Goal: Transaction & Acquisition: Purchase product/service

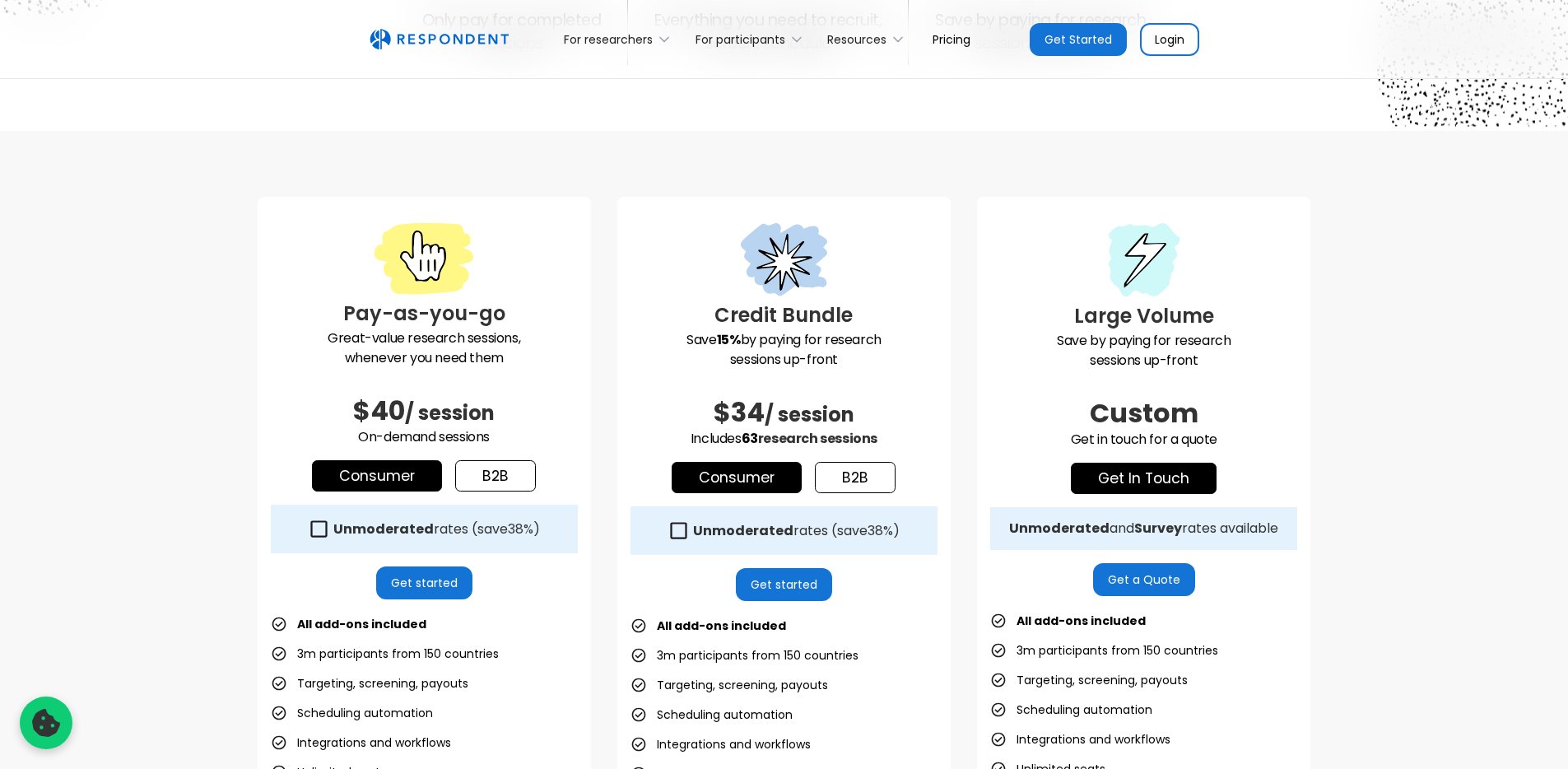
scroll to position [337, 0]
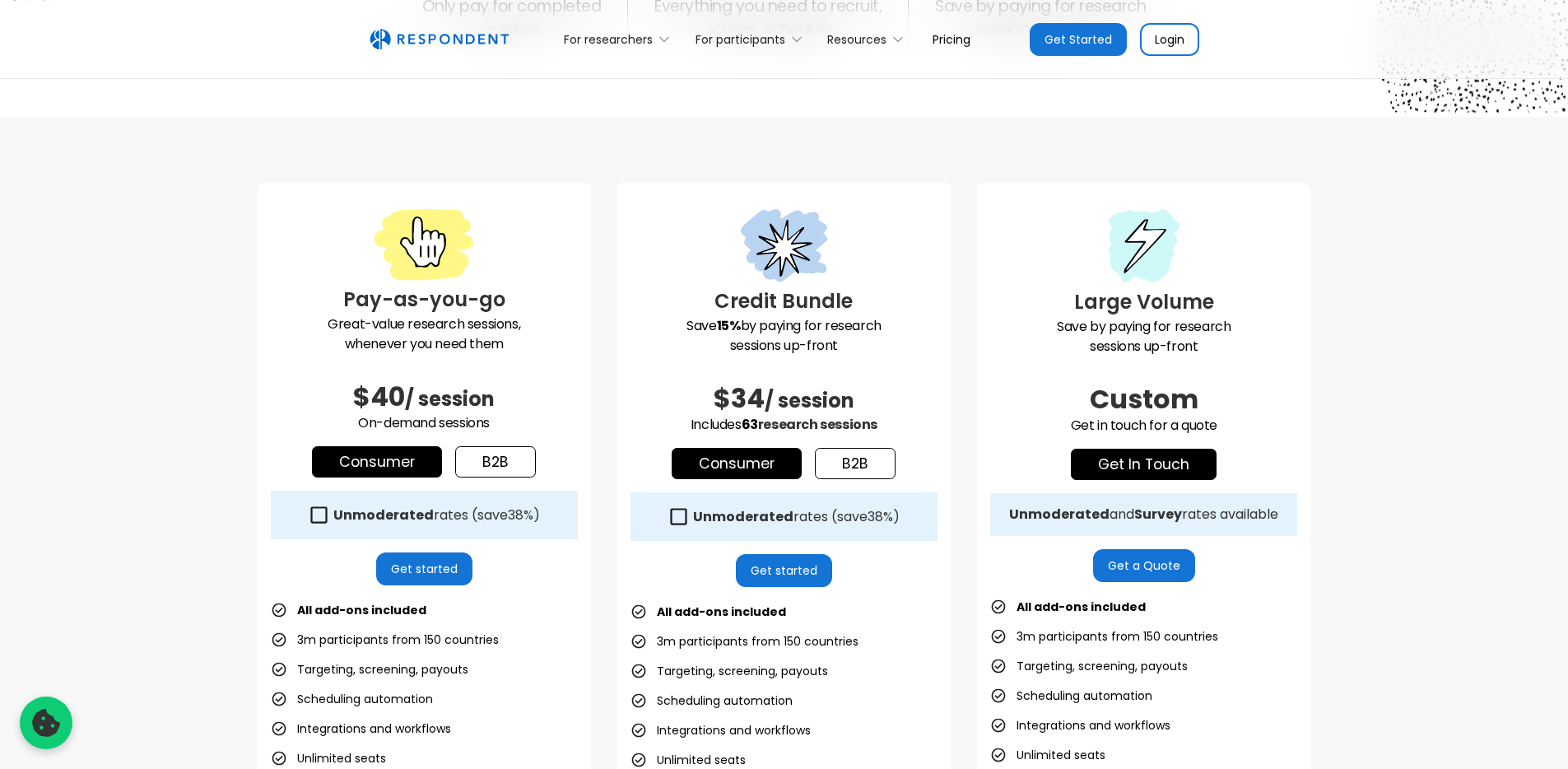
click at [502, 470] on link "b2b" at bounding box center [496, 461] width 81 height 32
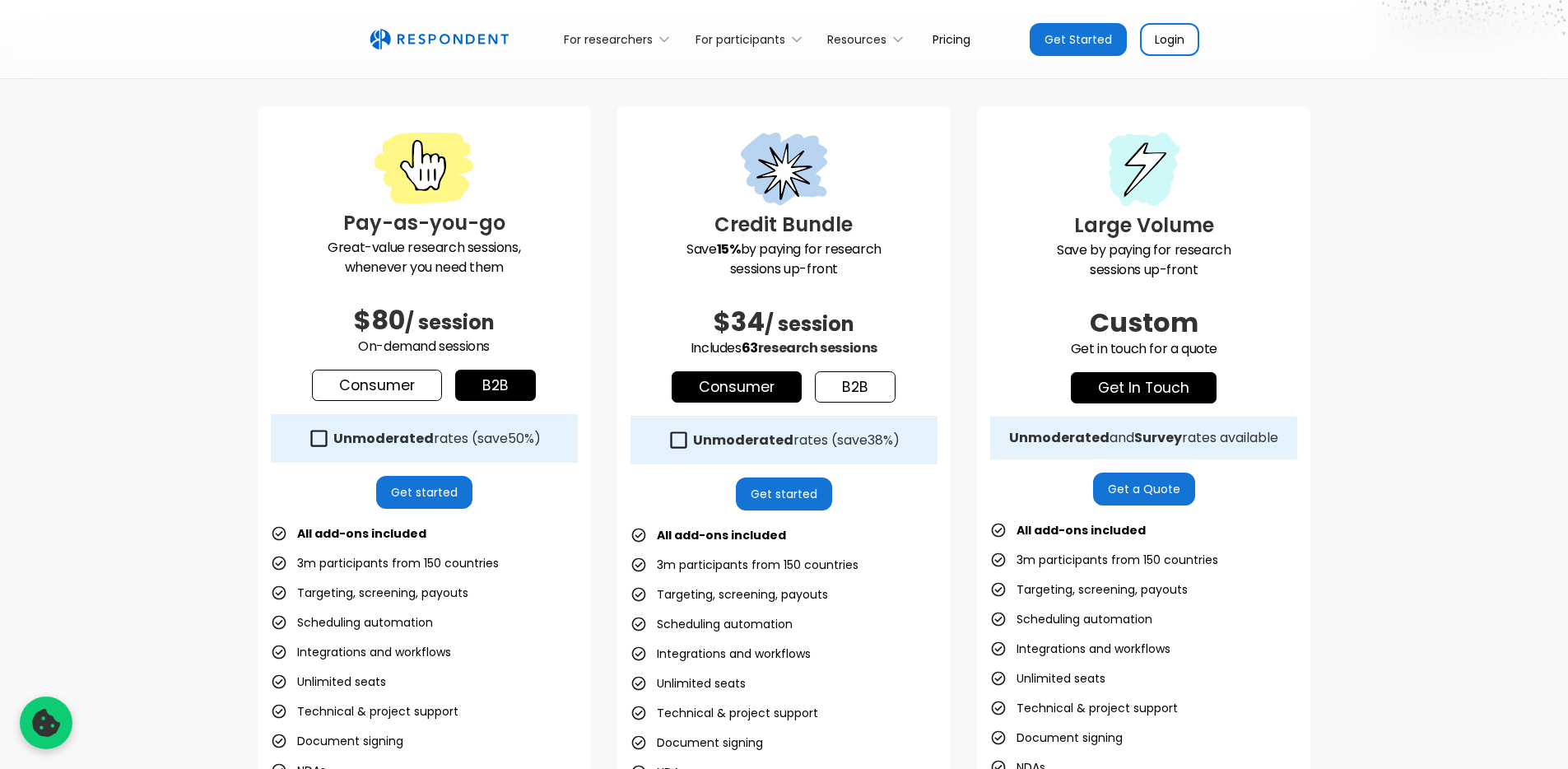
scroll to position [438, 0]
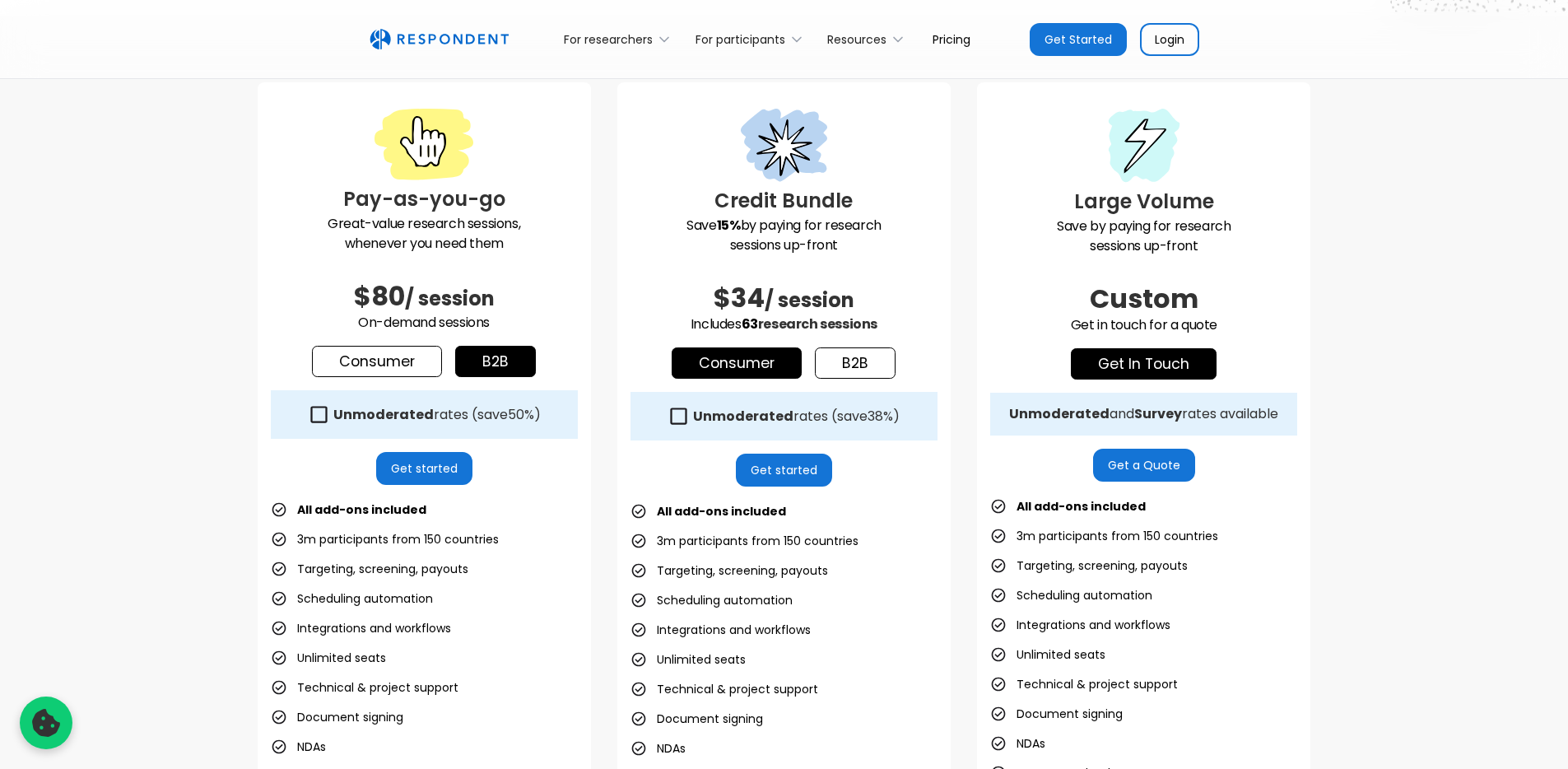
click at [311, 413] on icon at bounding box center [319, 413] width 17 height 17
click at [395, 367] on link "Consumer" at bounding box center [377, 362] width 130 height 32
click at [481, 351] on link "b2b" at bounding box center [496, 362] width 81 height 32
click at [334, 417] on strong "Unmoderated" at bounding box center [384, 414] width 101 height 19
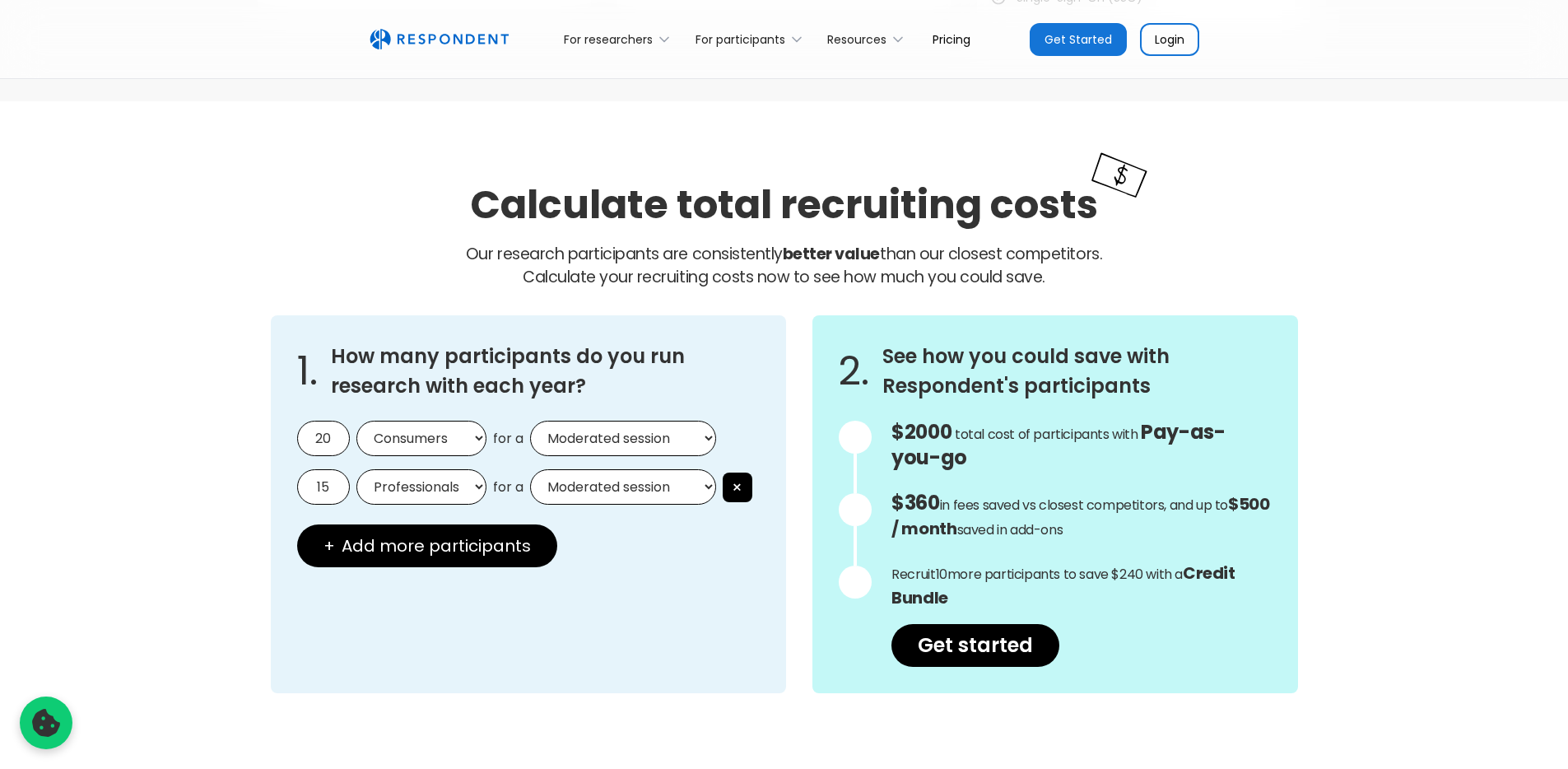
scroll to position [1286, 0]
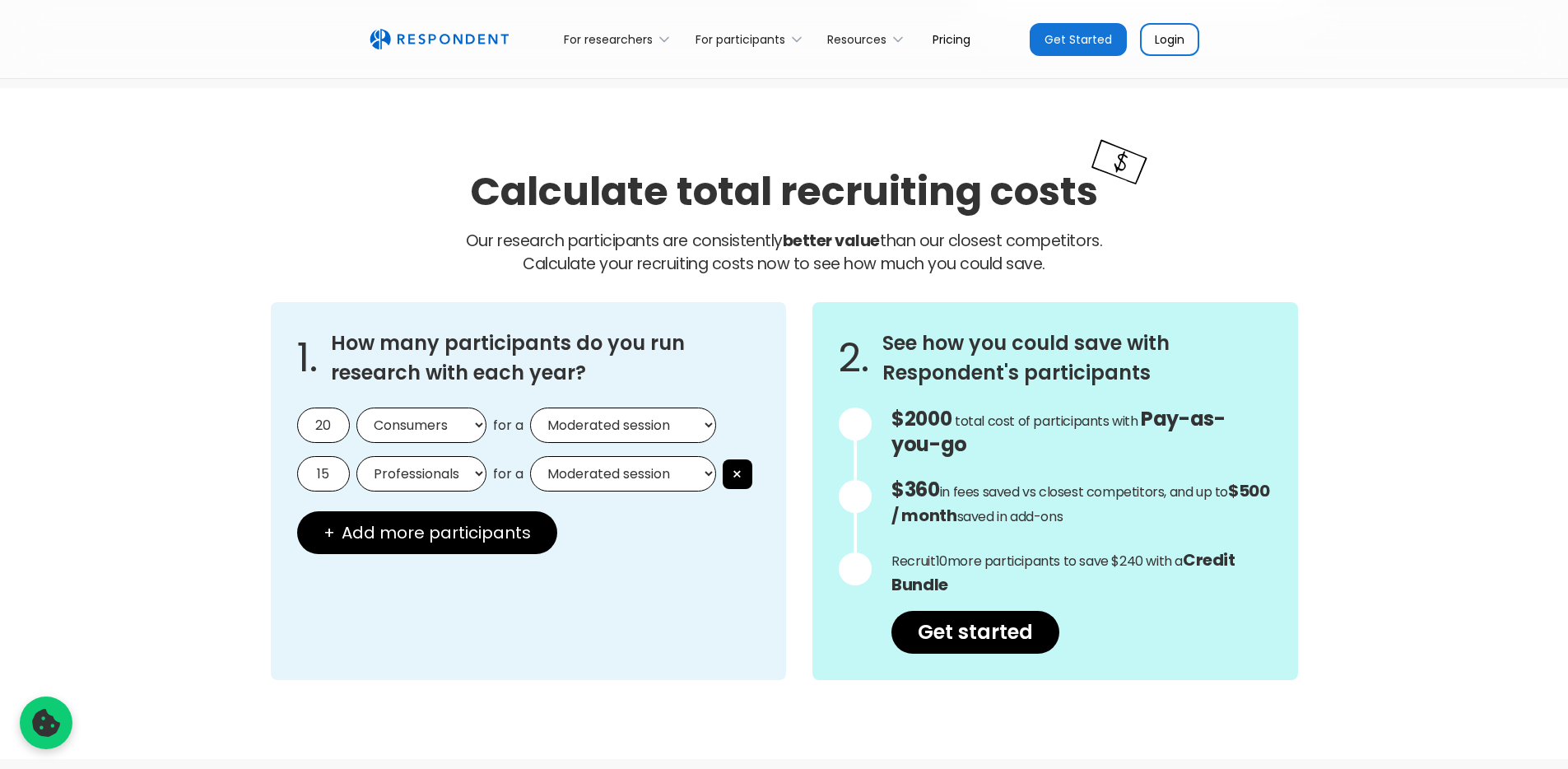
click at [415, 471] on select "Professionals Consumers" at bounding box center [421, 473] width 130 height 35
click at [356, 455] on select "Professionals Consumers" at bounding box center [421, 473] width 130 height 35
click at [399, 418] on select "Consumers Professionals" at bounding box center [421, 425] width 130 height 35
click at [328, 428] on input "20" at bounding box center [322, 425] width 52 height 35
type input "2"
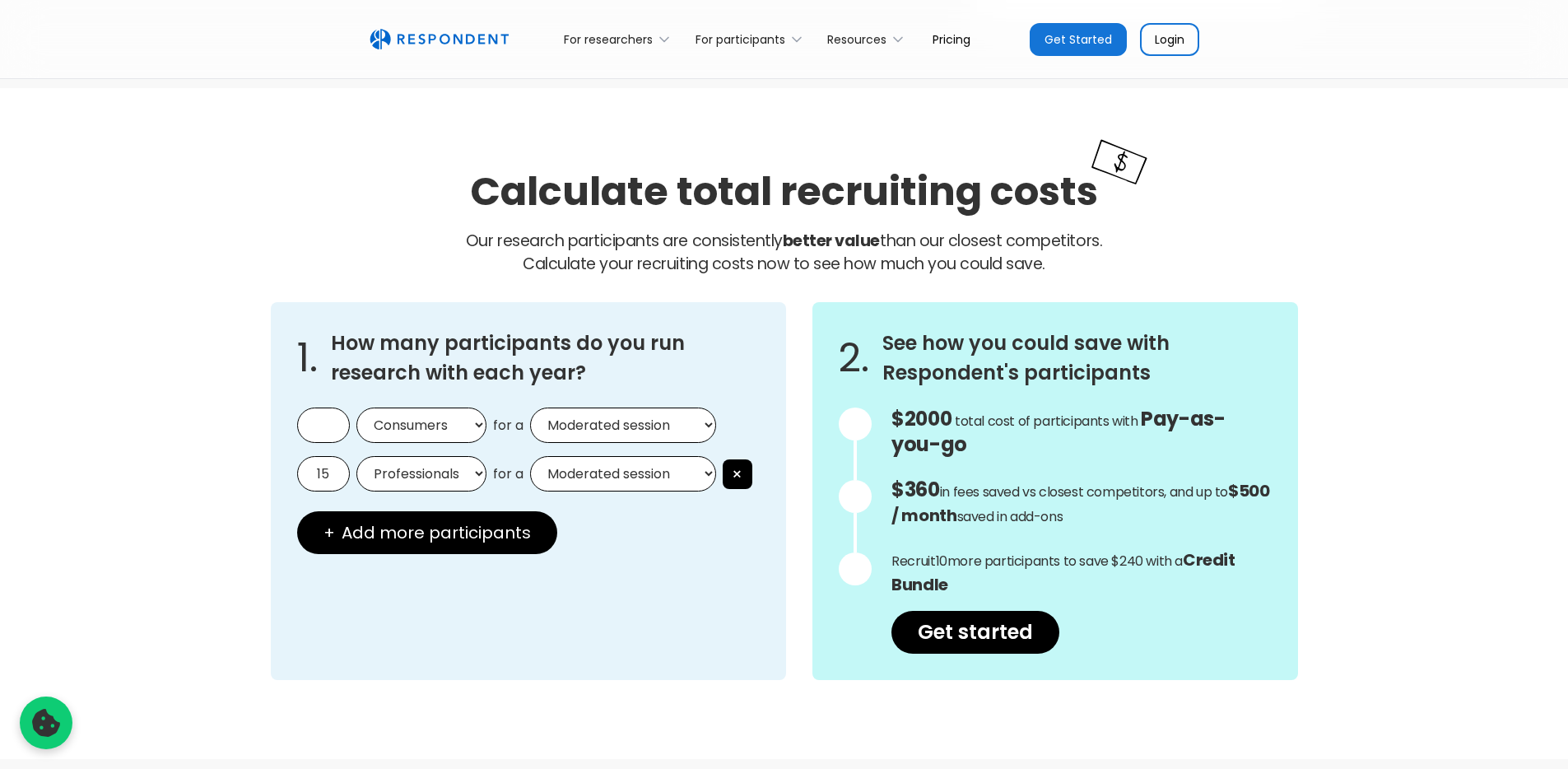
type input "0"
type input "5"
click at [467, 426] on select "Consumers Professionals" at bounding box center [421, 425] width 130 height 35
click at [456, 435] on select "Consumers Professionals" at bounding box center [421, 425] width 130 height 35
select select "professionals"
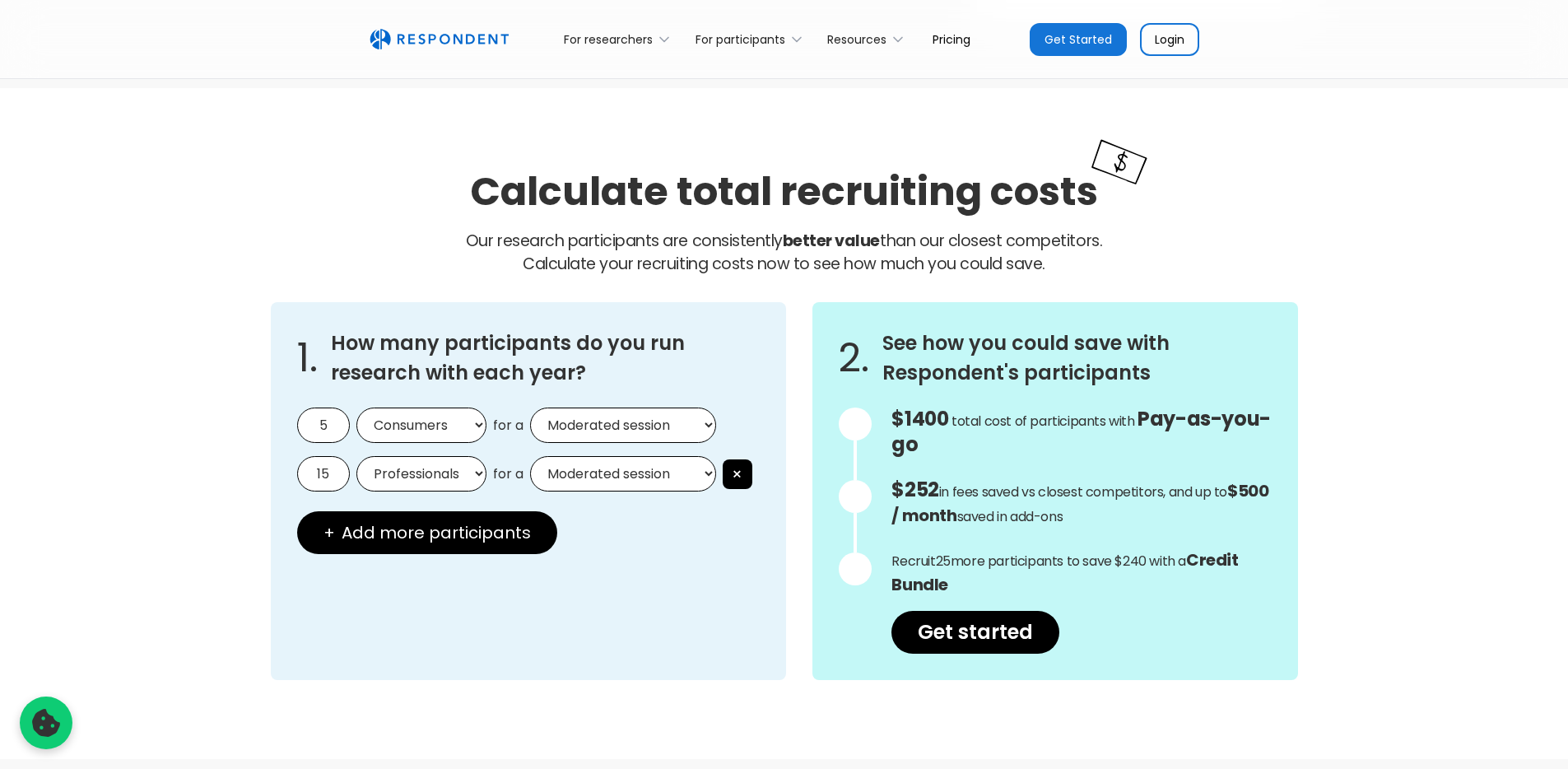
click at [356, 407] on select "Consumers Professionals" at bounding box center [421, 425] width 130 height 35
click at [628, 425] on select "Moderated session Unmoderated session" at bounding box center [622, 425] width 186 height 35
click at [530, 407] on select "Moderated session Unmoderated session" at bounding box center [622, 425] width 186 height 35
click at [632, 431] on select "Moderated session Unmoderated session" at bounding box center [622, 425] width 186 height 35
select select "moderated"
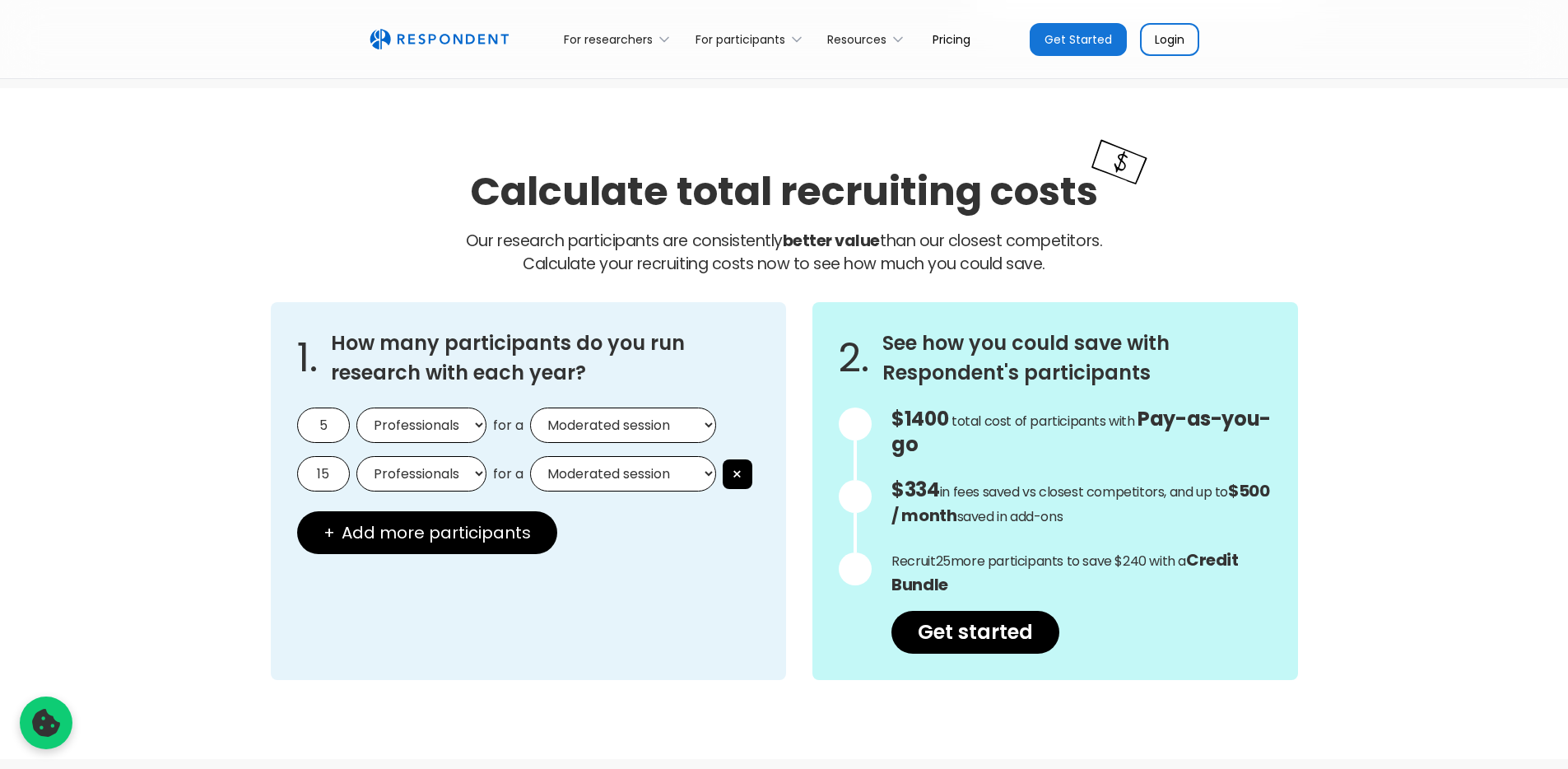
click at [530, 407] on select "Moderated session Unmoderated session" at bounding box center [622, 425] width 186 height 35
click at [614, 481] on select "Moderated session Unmoderated session" at bounding box center [622, 473] width 186 height 35
click at [530, 455] on select "Moderated session Unmoderated session" at bounding box center [622, 473] width 186 height 35
click at [645, 641] on div "1. How many participants do you run research with each year? 5 Consumers Profes…" at bounding box center [529, 490] width 515 height 378
click at [558, 477] on select "Moderated session Unmoderated session" at bounding box center [622, 473] width 186 height 35
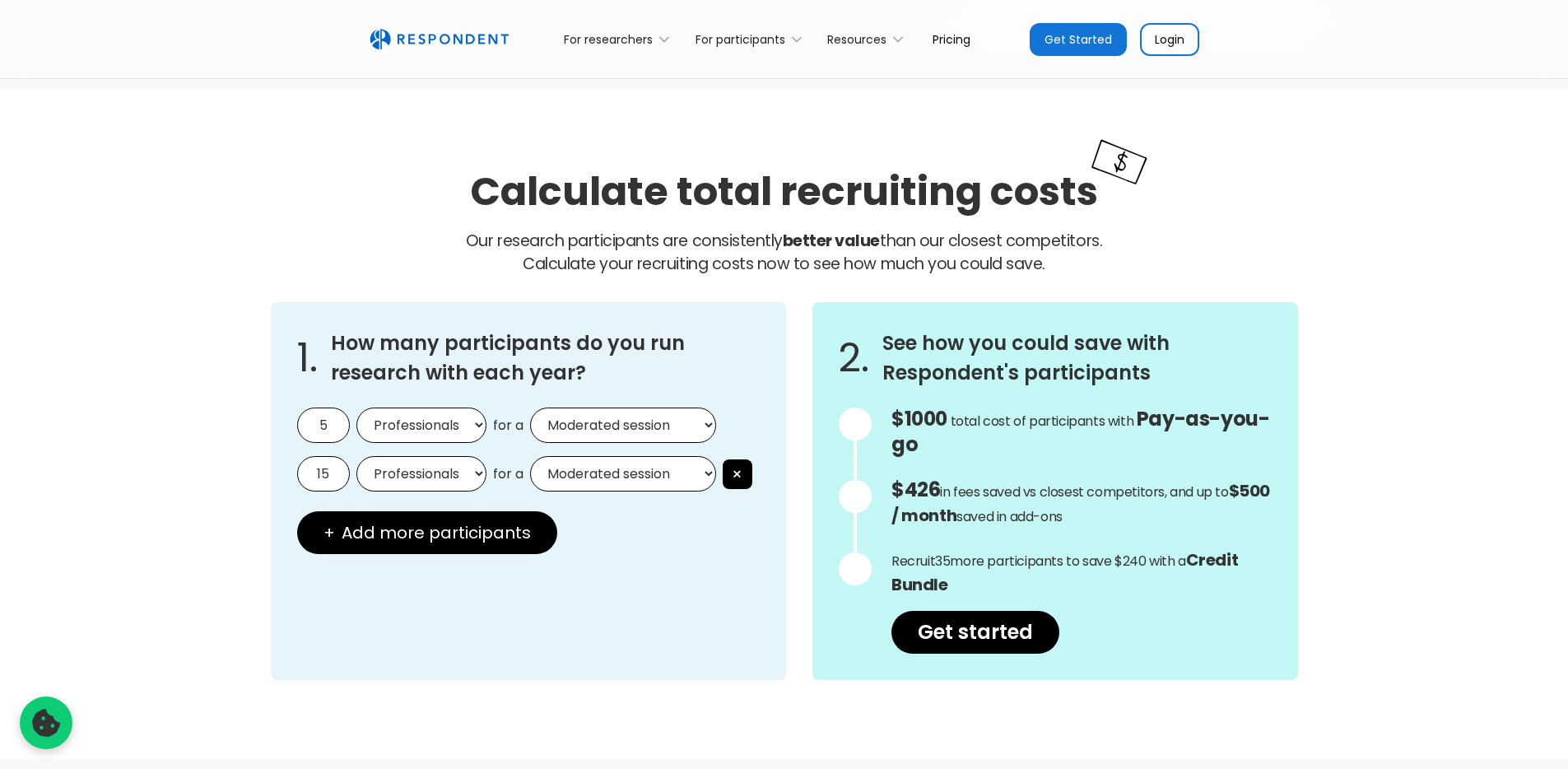
click at [530, 455] on select "Moderated session Unmoderated session" at bounding box center [622, 473] width 186 height 35
click at [579, 476] on select "Moderated session Unmoderated session" at bounding box center [622, 473] width 186 height 35
select select "unmoderated"
click at [530, 455] on select "Moderated session Unmoderated session" at bounding box center [622, 473] width 186 height 35
click at [323, 482] on input "15" at bounding box center [322, 473] width 52 height 35
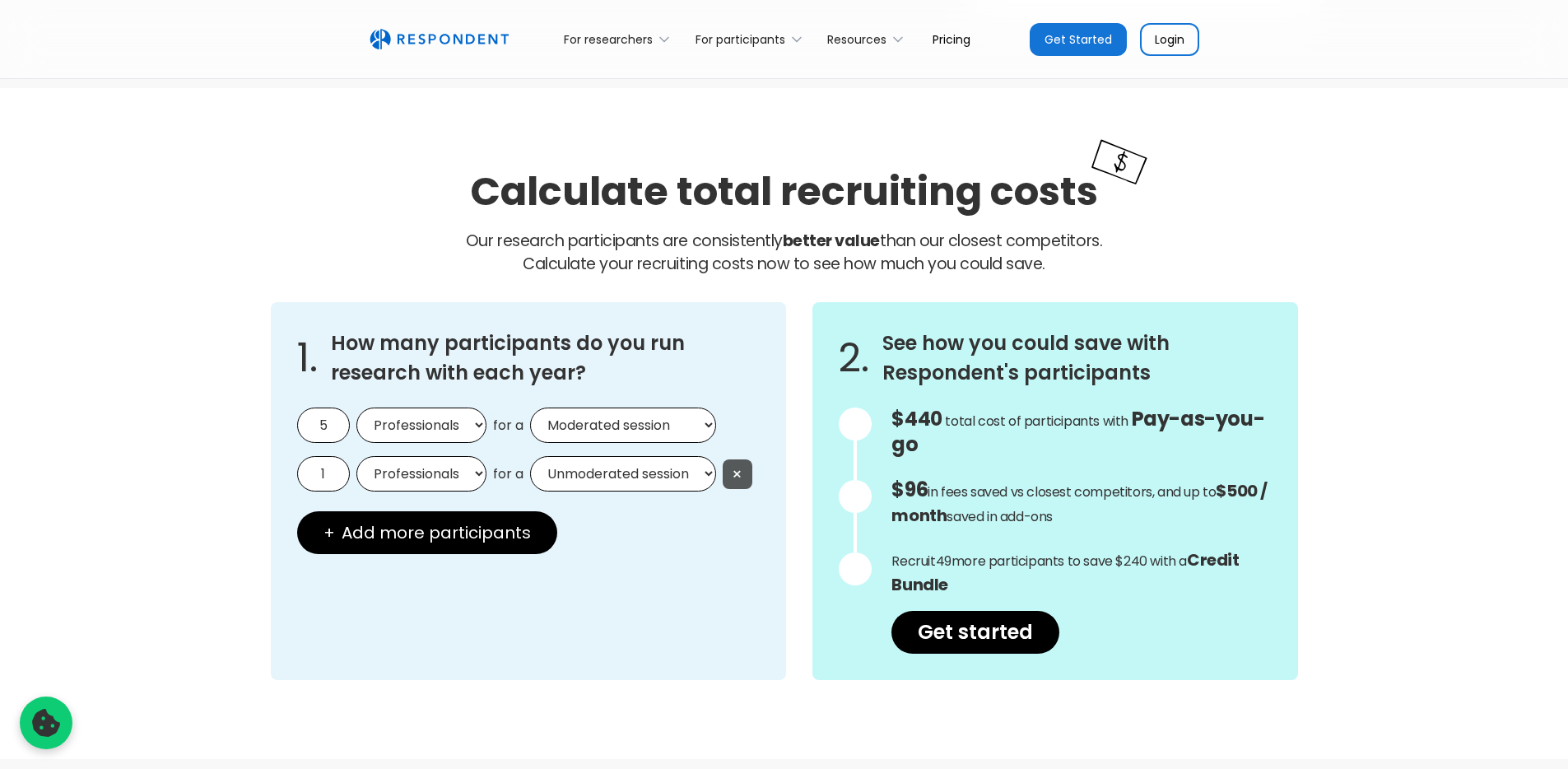
type input "1"
click at [741, 467] on button "×" at bounding box center [738, 474] width 30 height 30
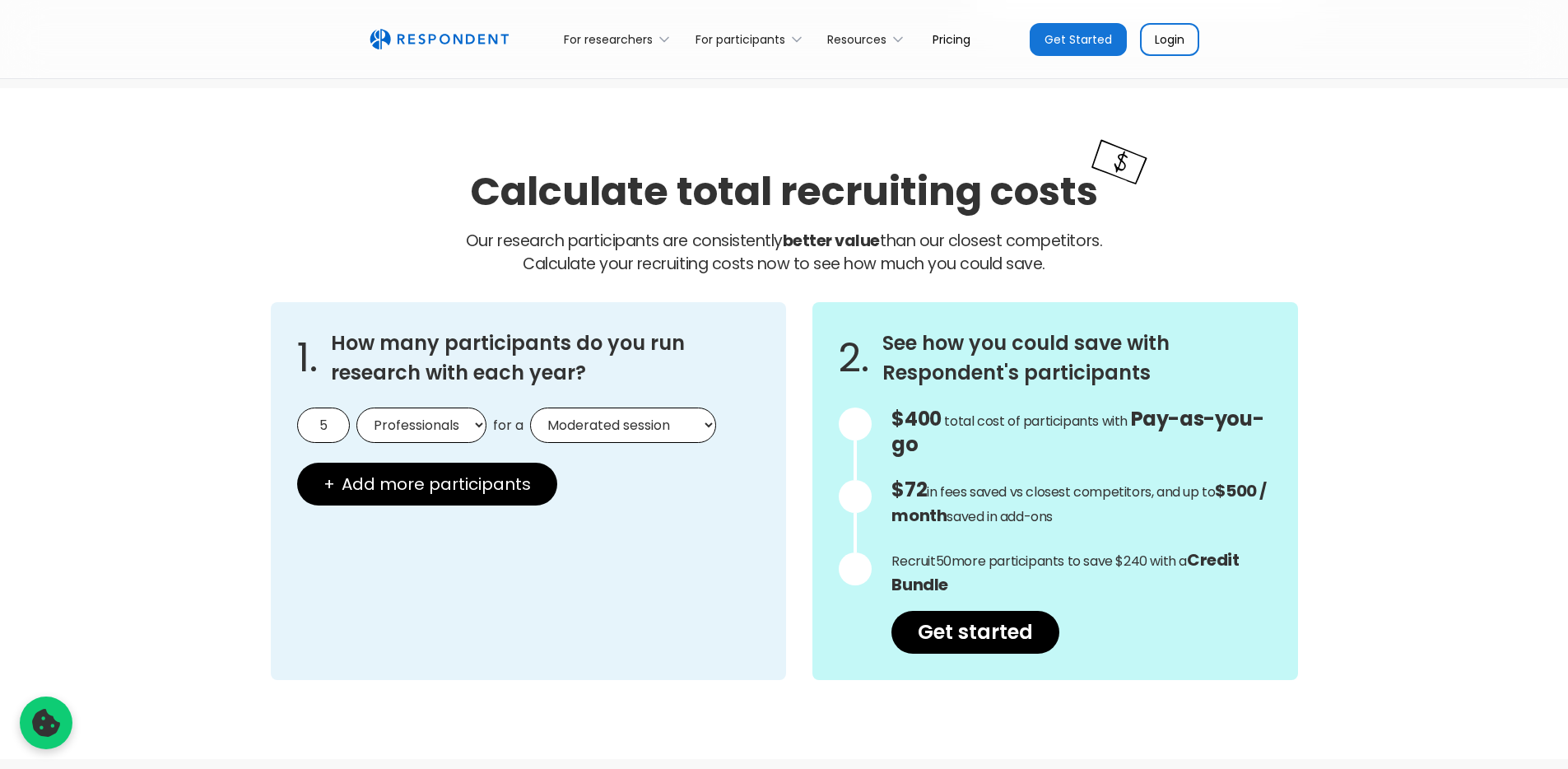
click at [657, 474] on div "1. How many participants do you run research with each year? 5 Consumers Profes…" at bounding box center [529, 490] width 516 height 378
drag, startPoint x: 914, startPoint y: 563, endPoint x: 1170, endPoint y: 550, distance: 256.3
click at [1170, 550] on p "Recruit 50 more participants to save $240 with a Credit Bundle" at bounding box center [1081, 573] width 380 height 49
click at [1154, 559] on p "Recruit 50 more participants to save $240 with a Credit Bundle" at bounding box center [1081, 573] width 380 height 49
click at [332, 419] on input "5" at bounding box center [322, 425] width 52 height 35
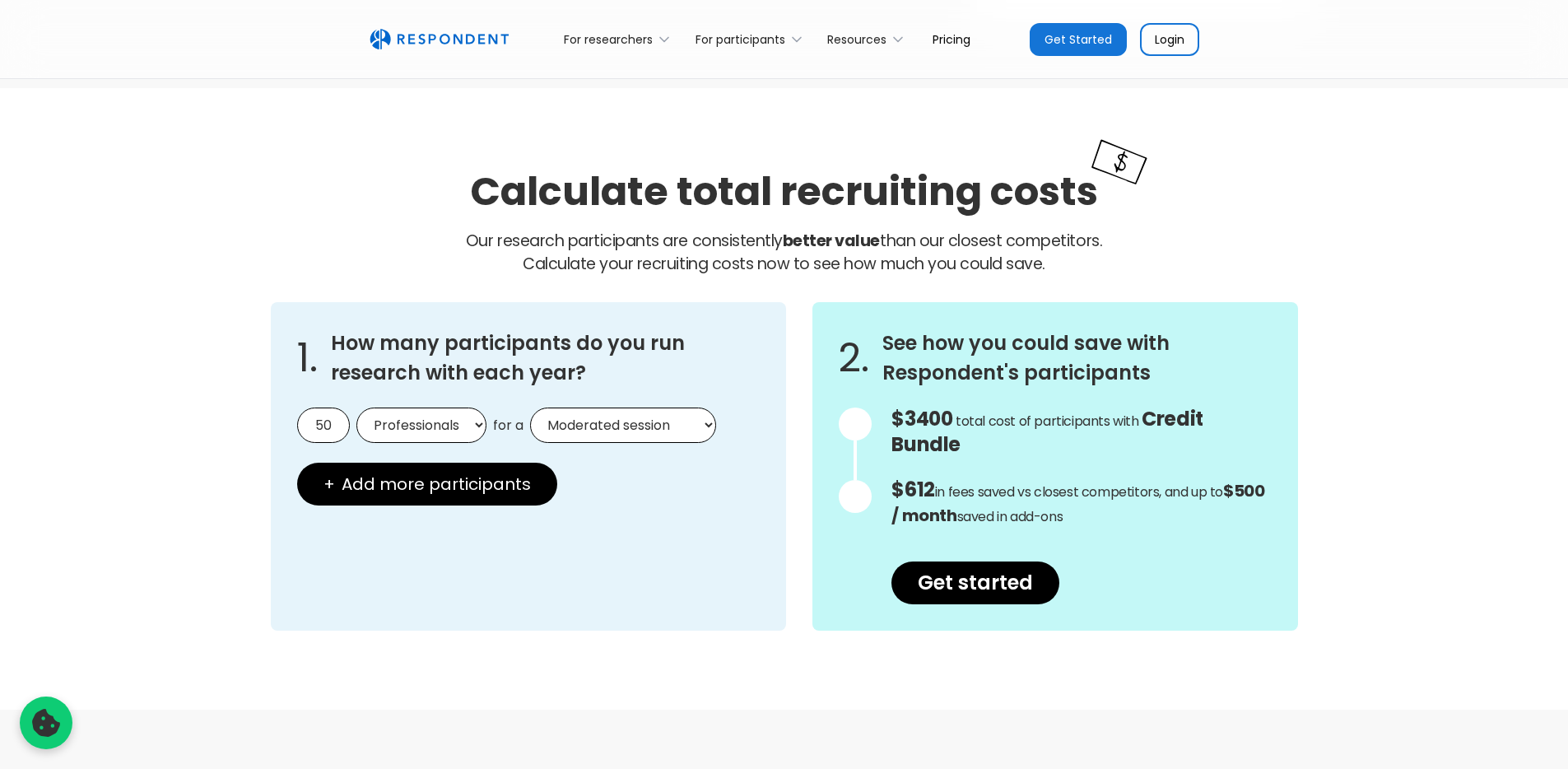
click at [648, 486] on div "1. How many participants do you run research with each year? 50 Consumers Profe…" at bounding box center [529, 465] width 516 height 328
click at [309, 420] on input "50" at bounding box center [322, 425] width 52 height 35
type input "0"
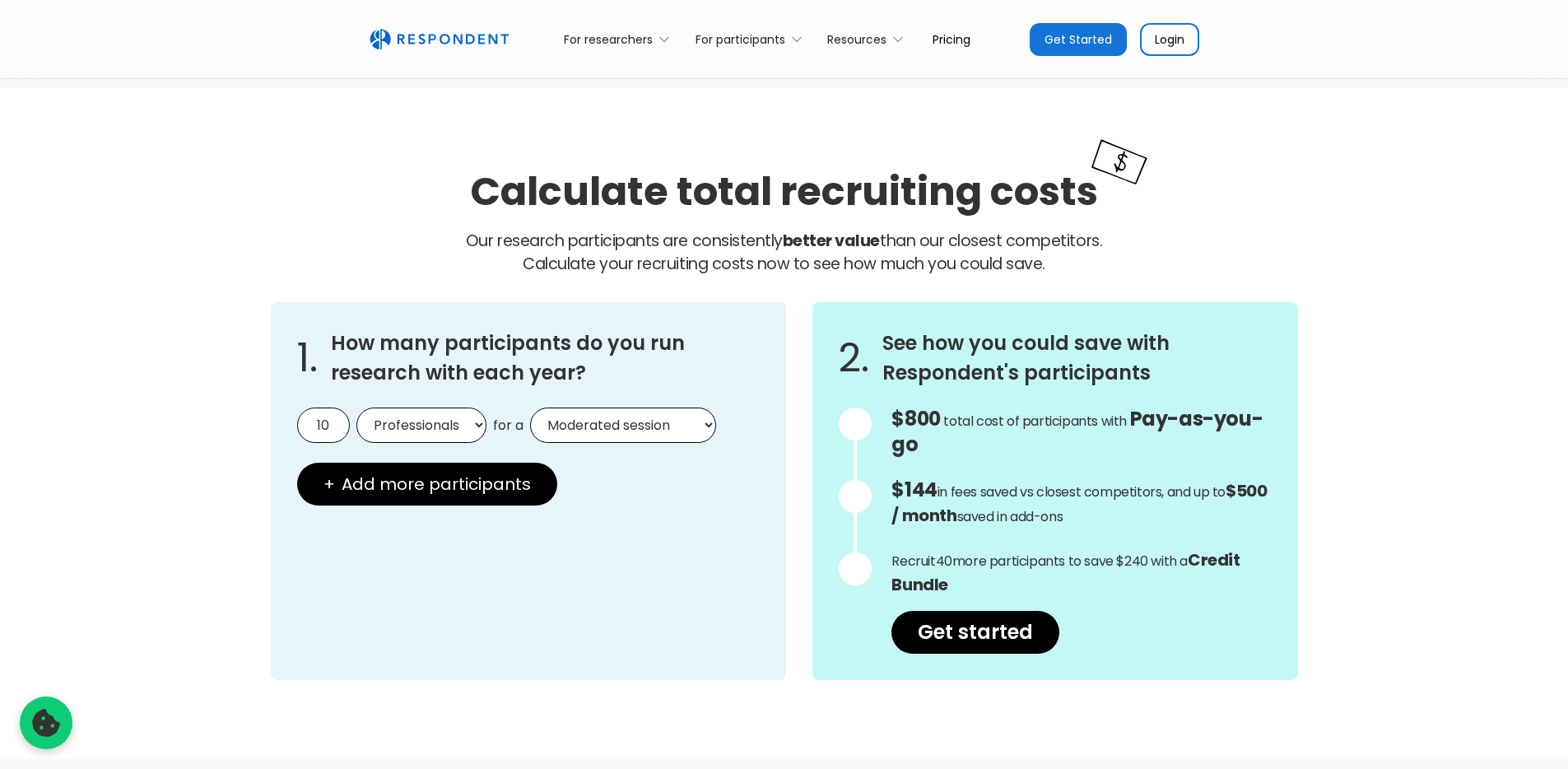
type input "1"
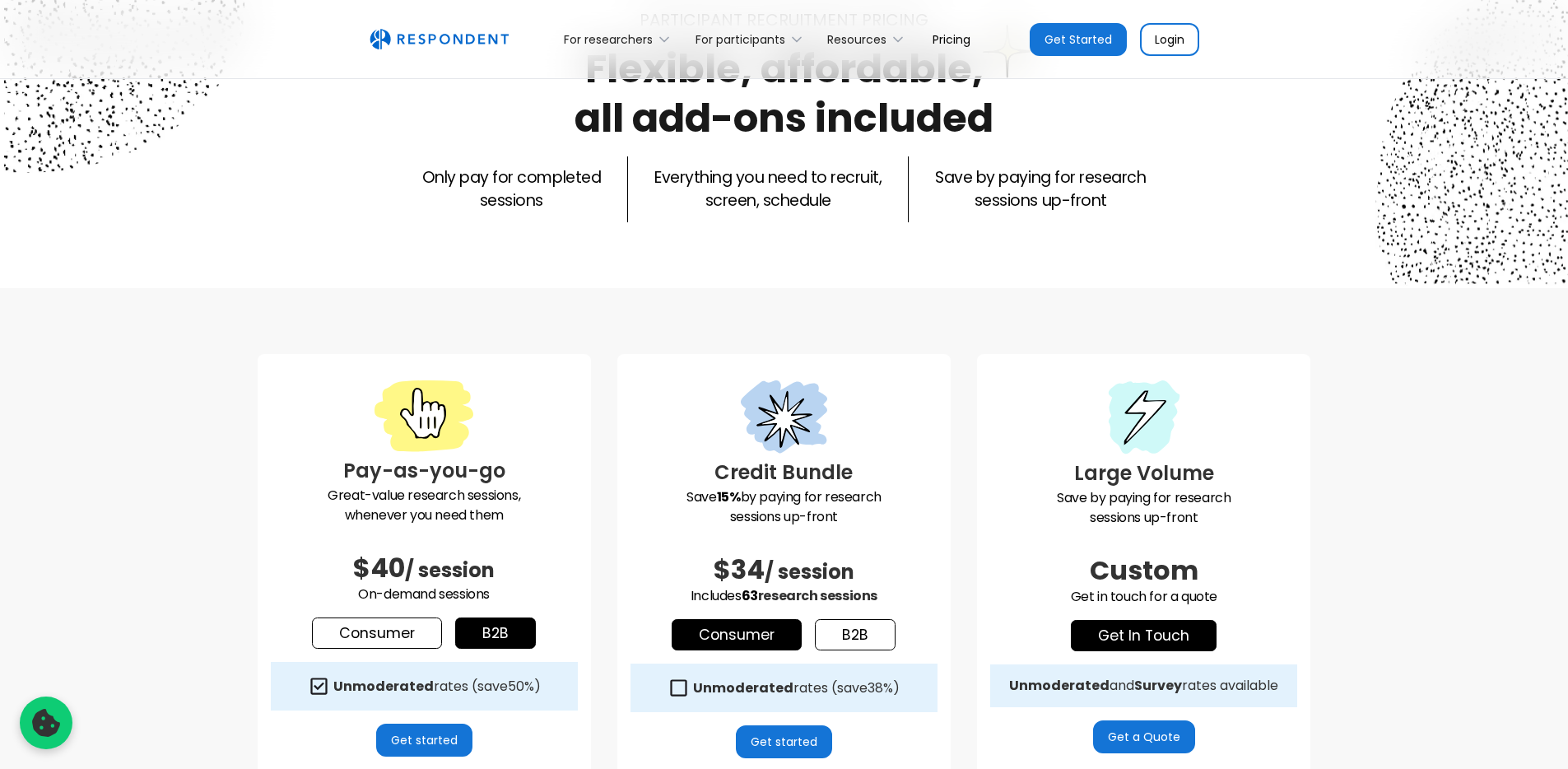
scroll to position [0, 0]
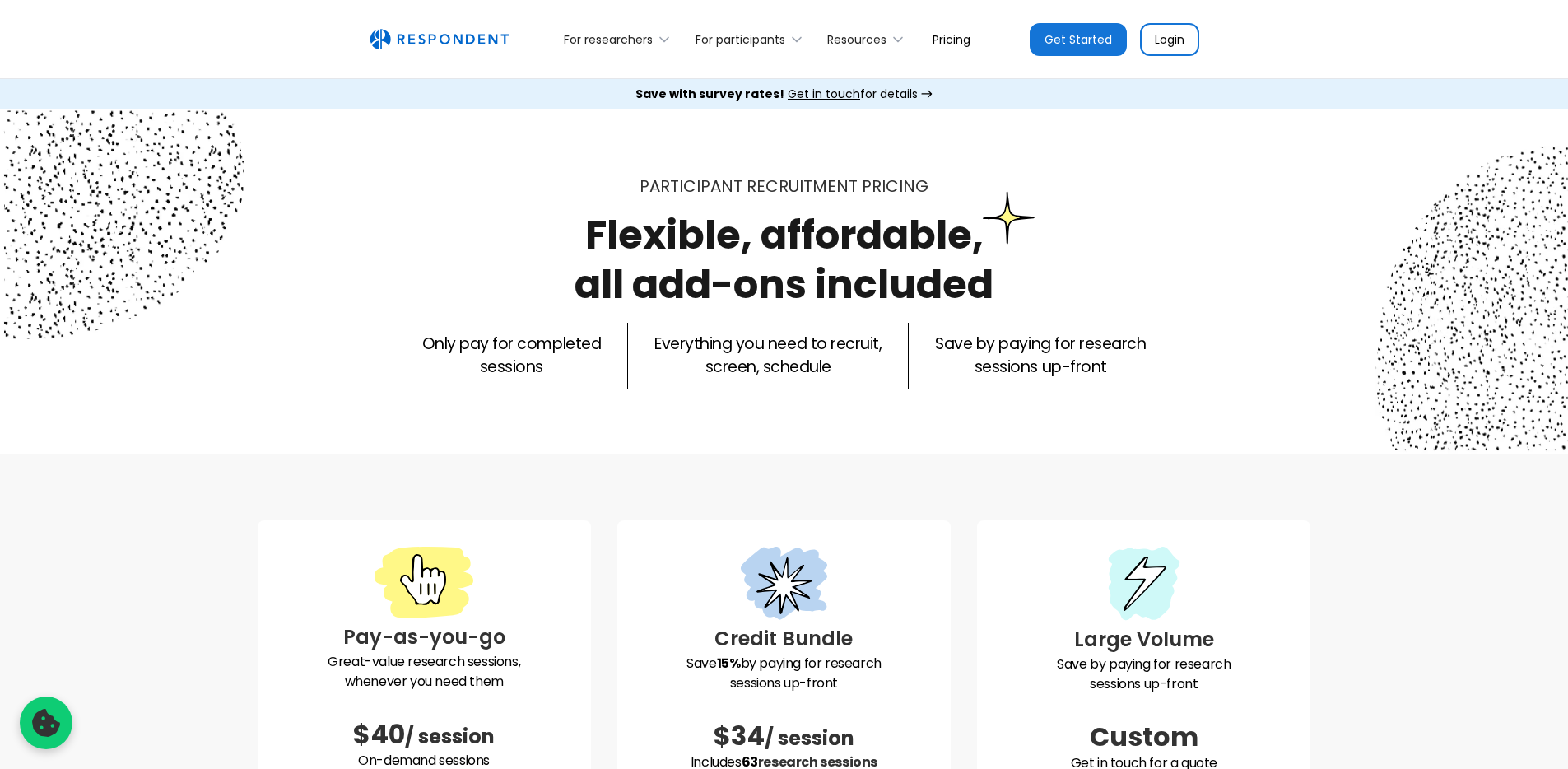
type input "5"
